Goal: Task Accomplishment & Management: Use online tool/utility

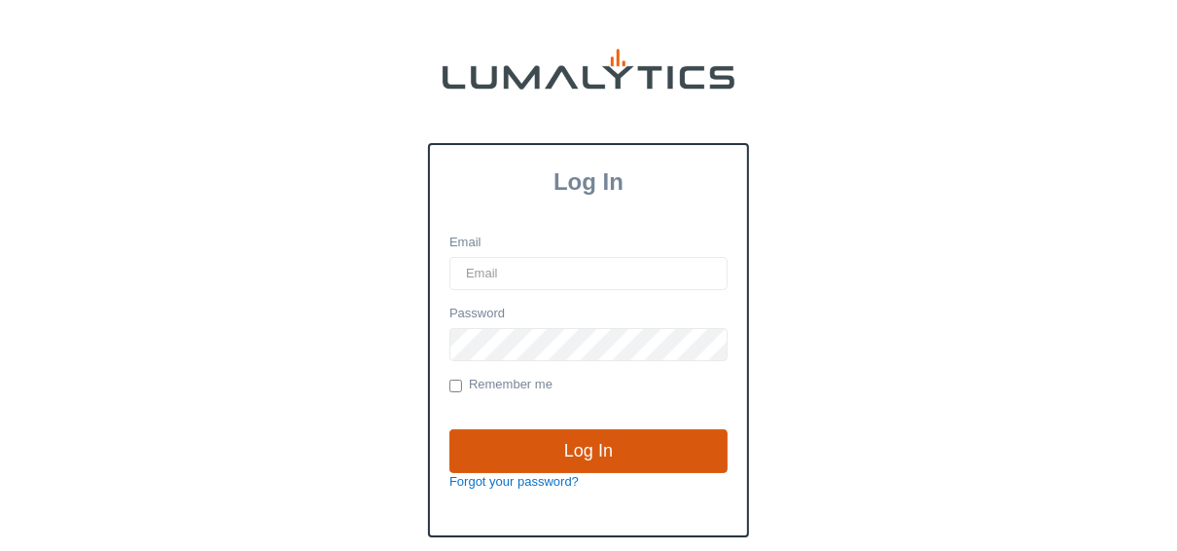
type input "[EMAIL_ADDRESS][DOMAIN_NAME]"
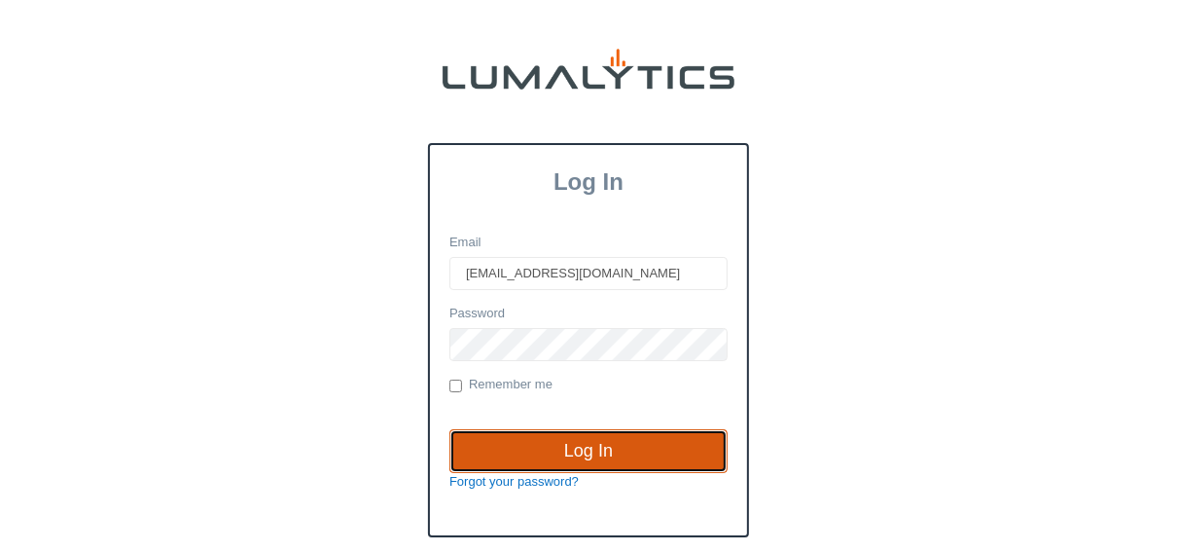
click at [622, 447] on input "Log In" at bounding box center [588, 451] width 278 height 45
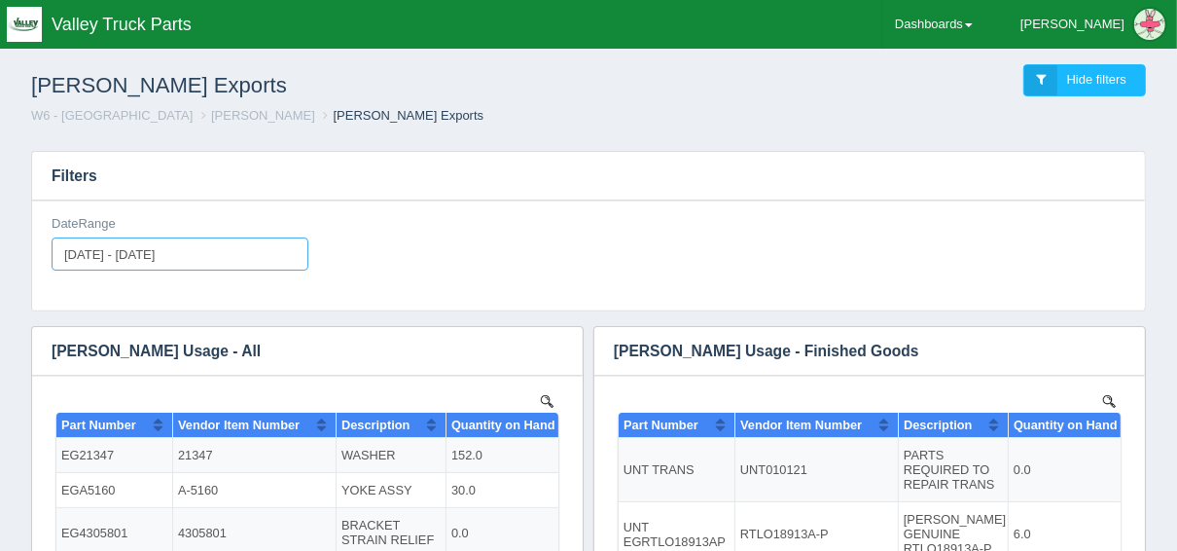
type input "2025-10-01"
type input "2025-10-31"
click at [165, 248] on input "2025-10-01 - 2025-10-31" at bounding box center [180, 253] width 257 height 33
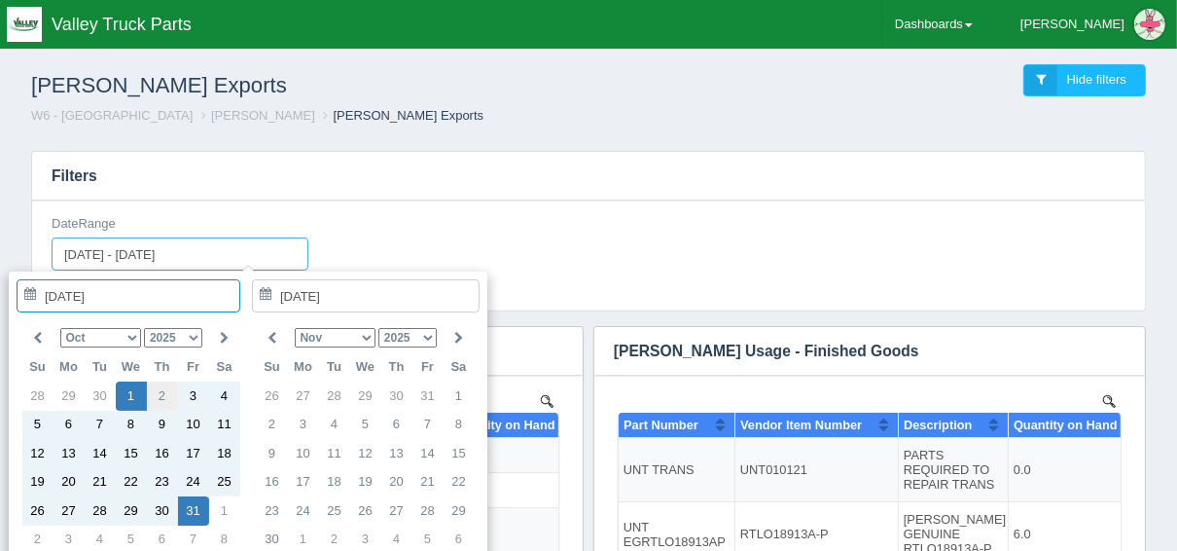
type input "2025-10-02"
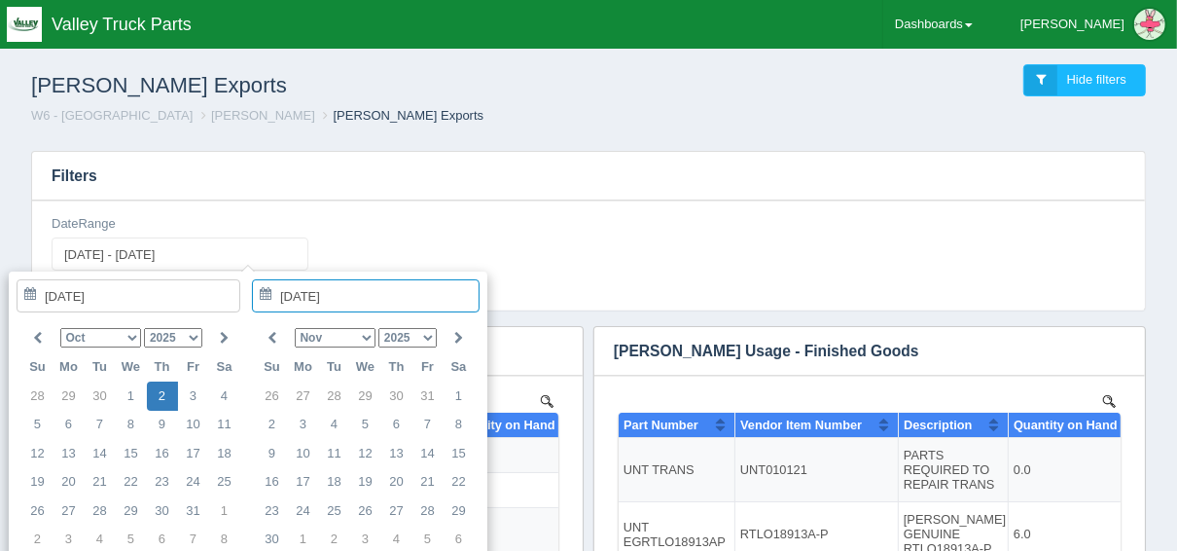
type input "2025-10-02 - 2025-10-02"
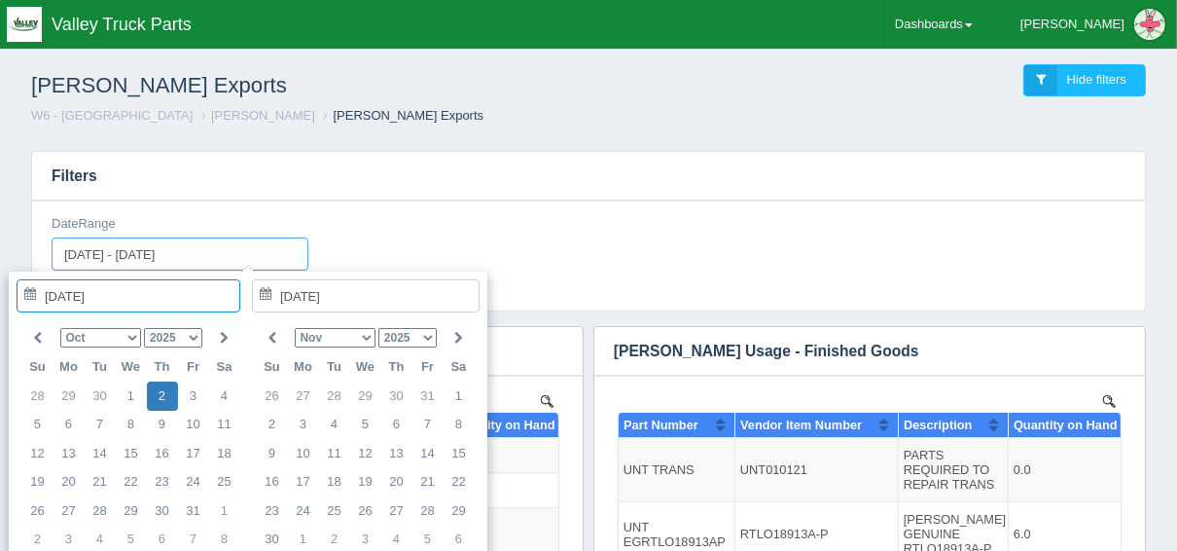
click at [190, 246] on input "2025-10-02 - 2025-10-02" at bounding box center [180, 253] width 257 height 33
type input "2025-10-03"
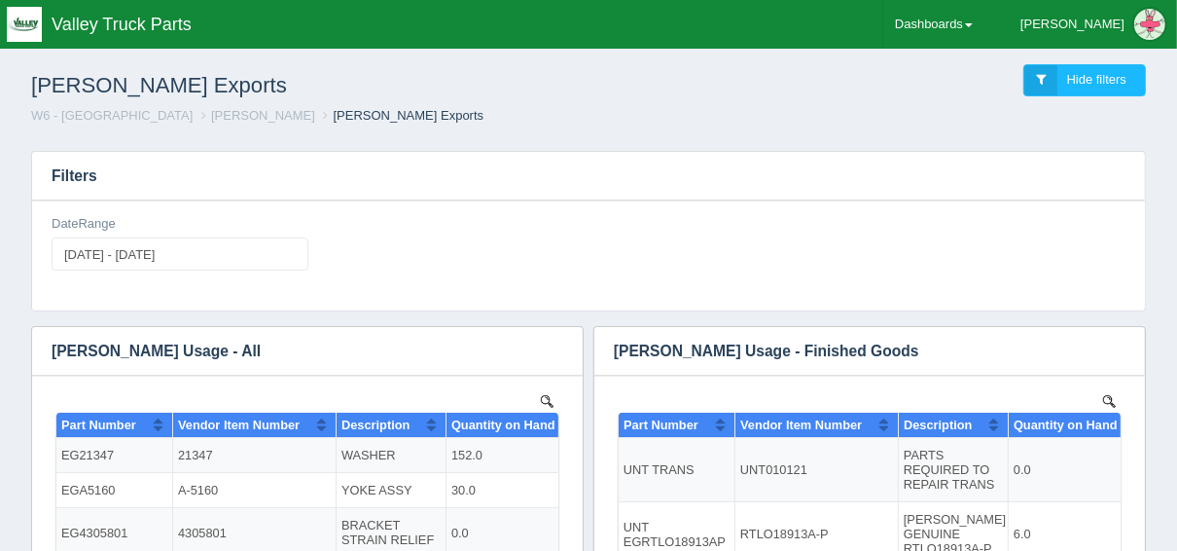
click at [458, 259] on div "DateRange 2025-10-02 - 2025-10-02" at bounding box center [589, 250] width 1090 height 71
type input "2025-10-02"
click at [110, 257] on input "2025-10-02 - 2025-10-02" at bounding box center [180, 253] width 257 height 33
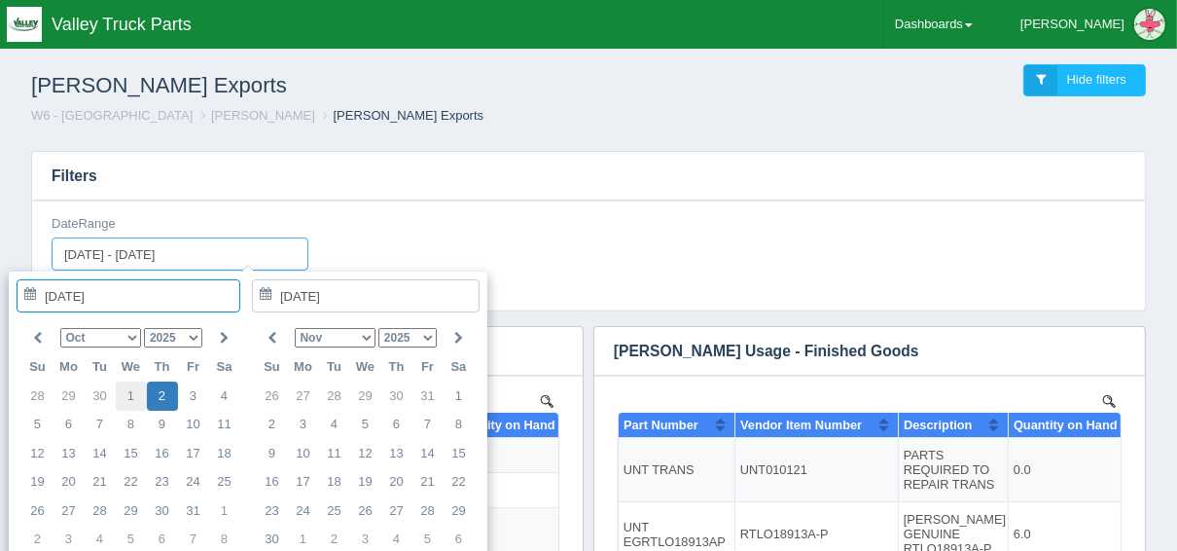
type input "2025-10-01"
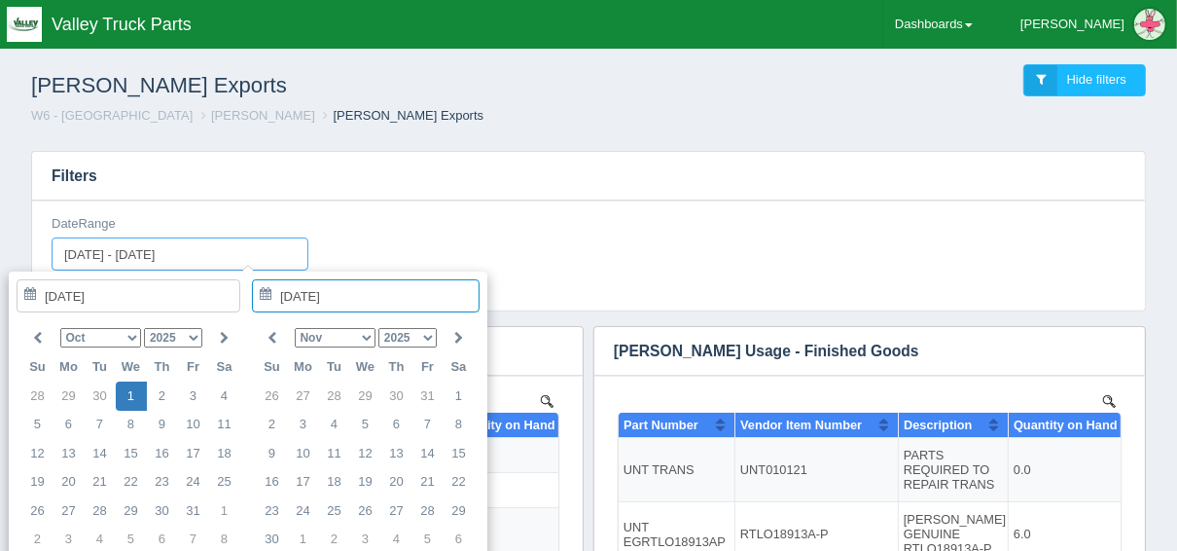
click at [143, 255] on input "2025-10-02 - 2025-10-02" at bounding box center [180, 253] width 257 height 33
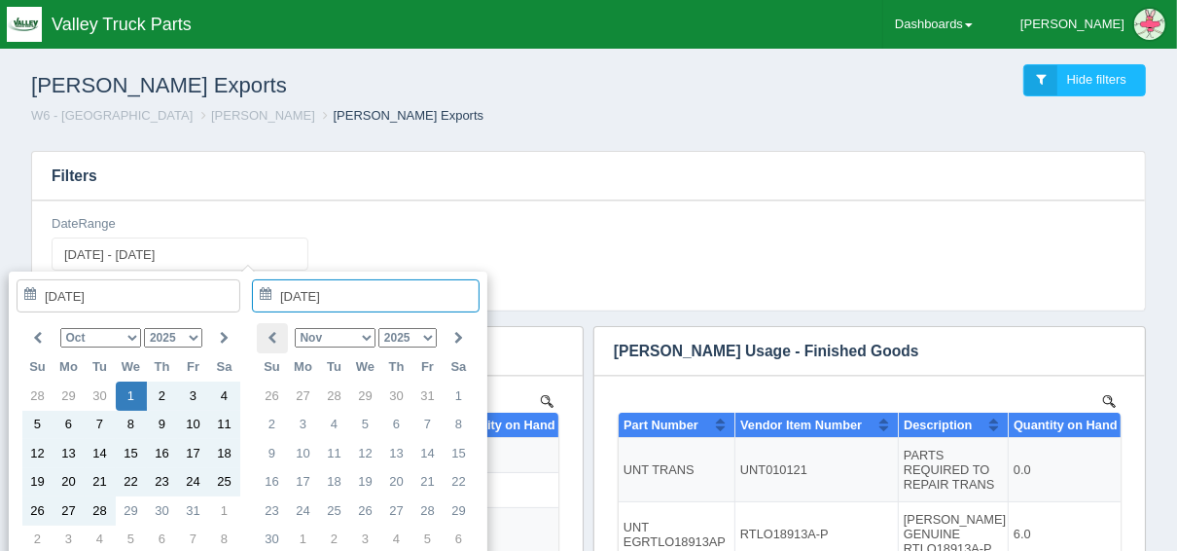
click at [277, 338] on th at bounding box center [272, 338] width 31 height 30
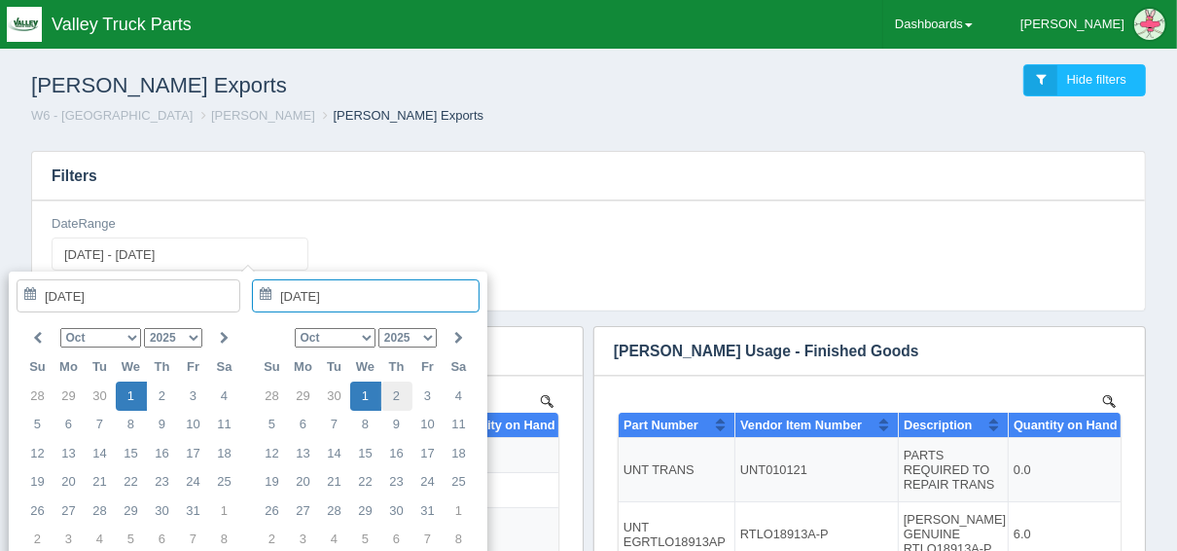
type input "2025-10-02"
type input "2025-10-01 - 2025-10-02"
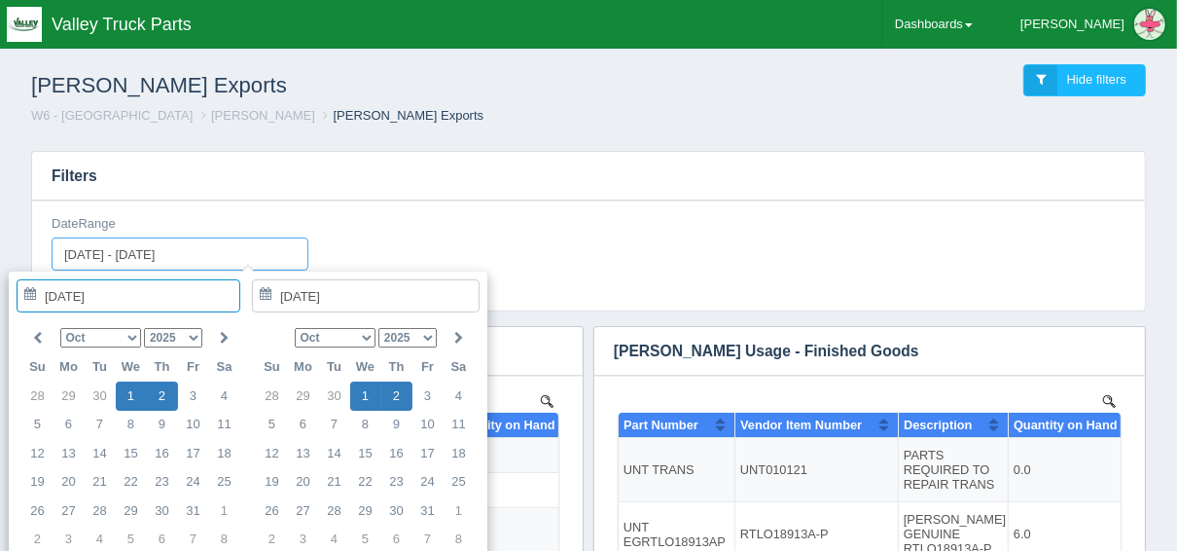
click at [119, 247] on input "2025-10-01 - 2025-10-02" at bounding box center [180, 253] width 257 height 33
type input "2025-10-02"
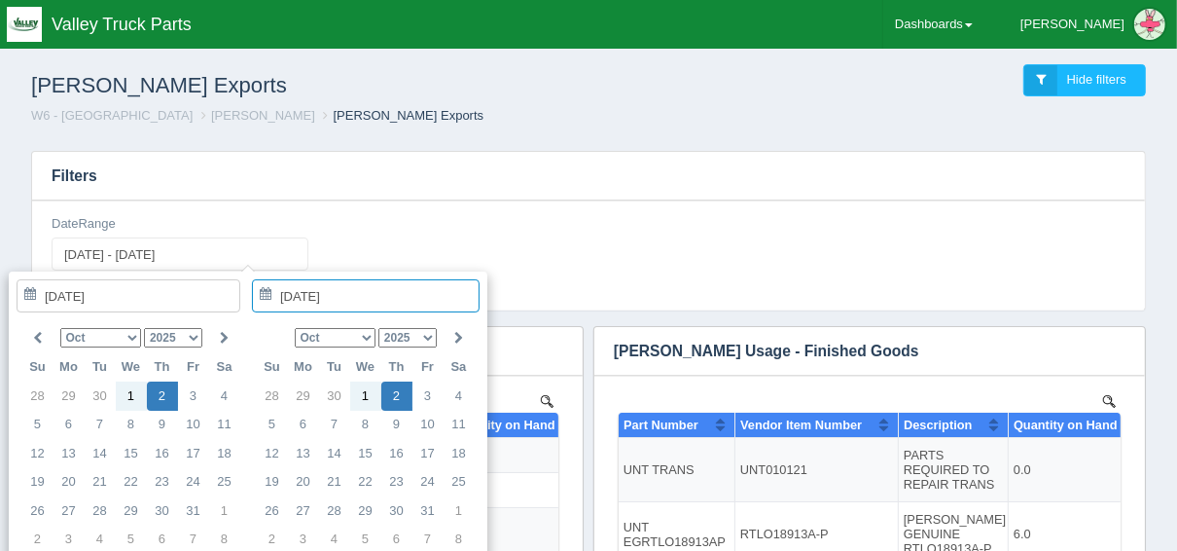
type input "2025-10-02"
type input "2025-10-02 - 2025-10-02"
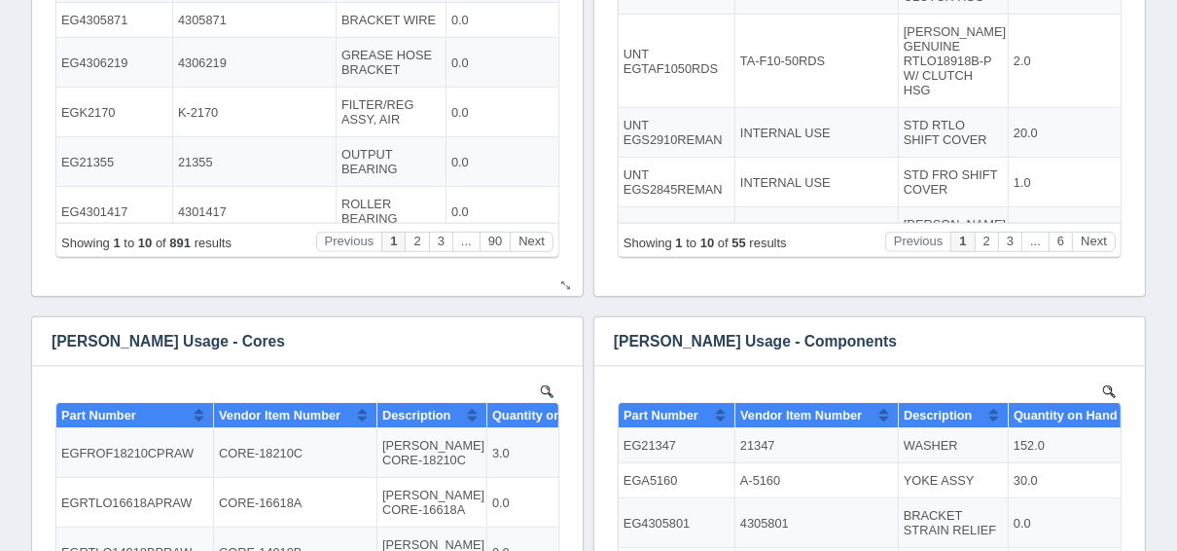
scroll to position [623, 0]
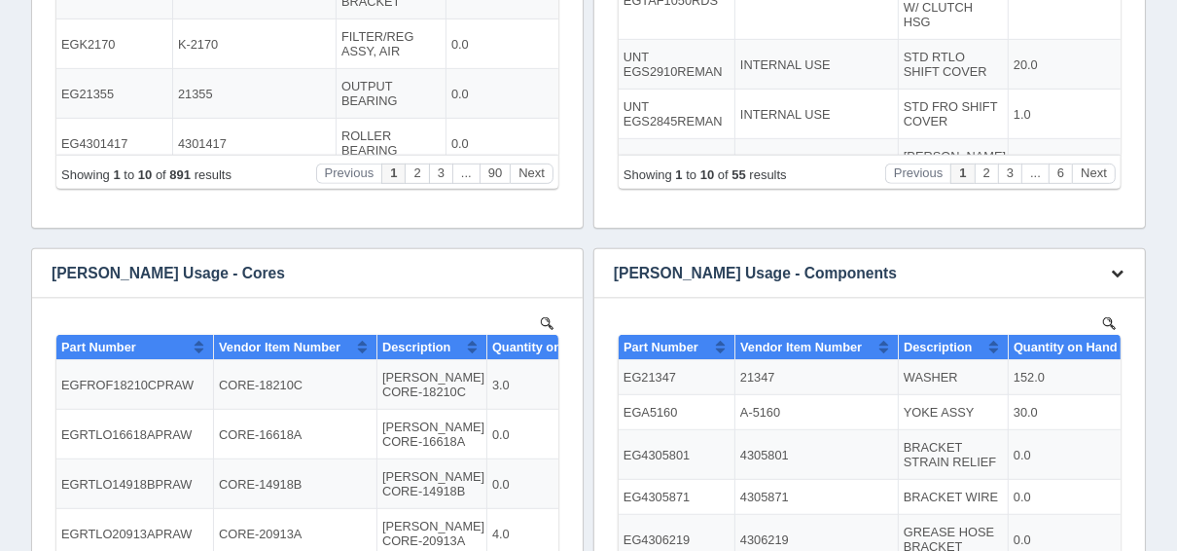
click at [1112, 272] on icon "button" at bounding box center [1117, 273] width 13 height 13
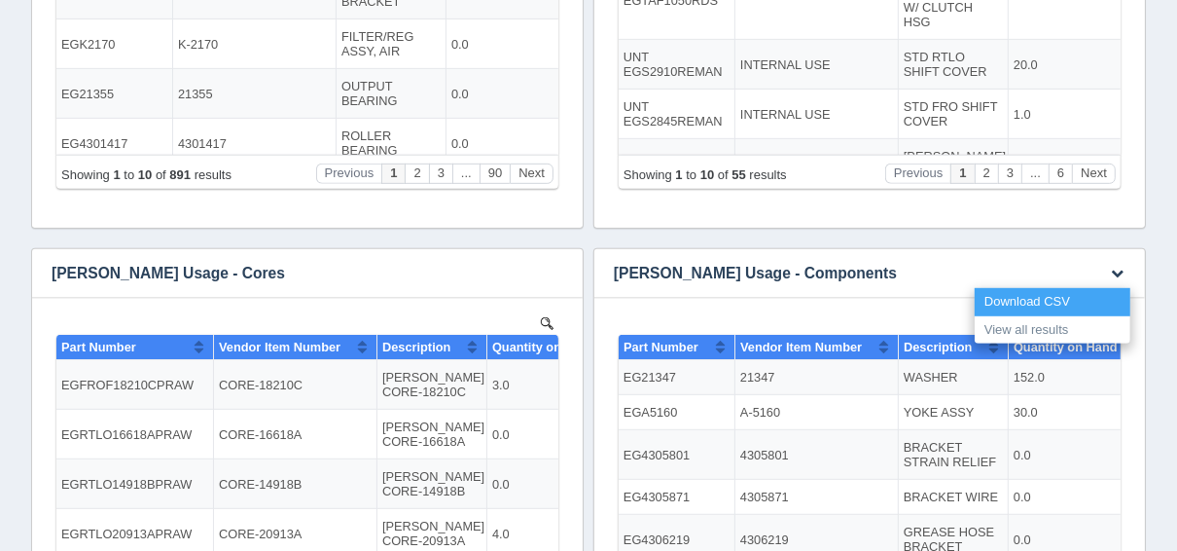
click at [1053, 295] on link "Download CSV" at bounding box center [1053, 302] width 156 height 28
